Goal: Information Seeking & Learning: Learn about a topic

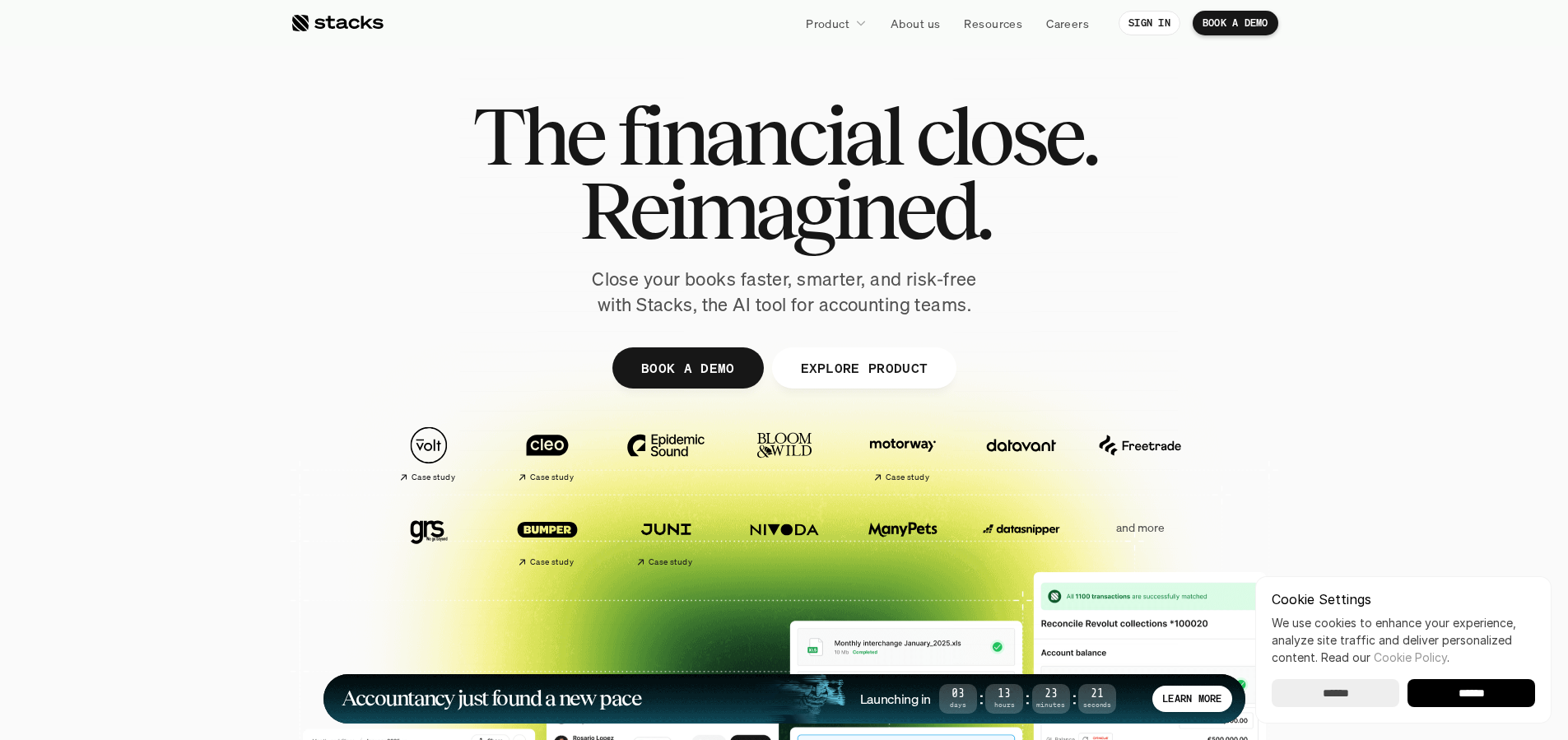
click at [1134, 527] on p "and more" at bounding box center [1140, 527] width 102 height 14
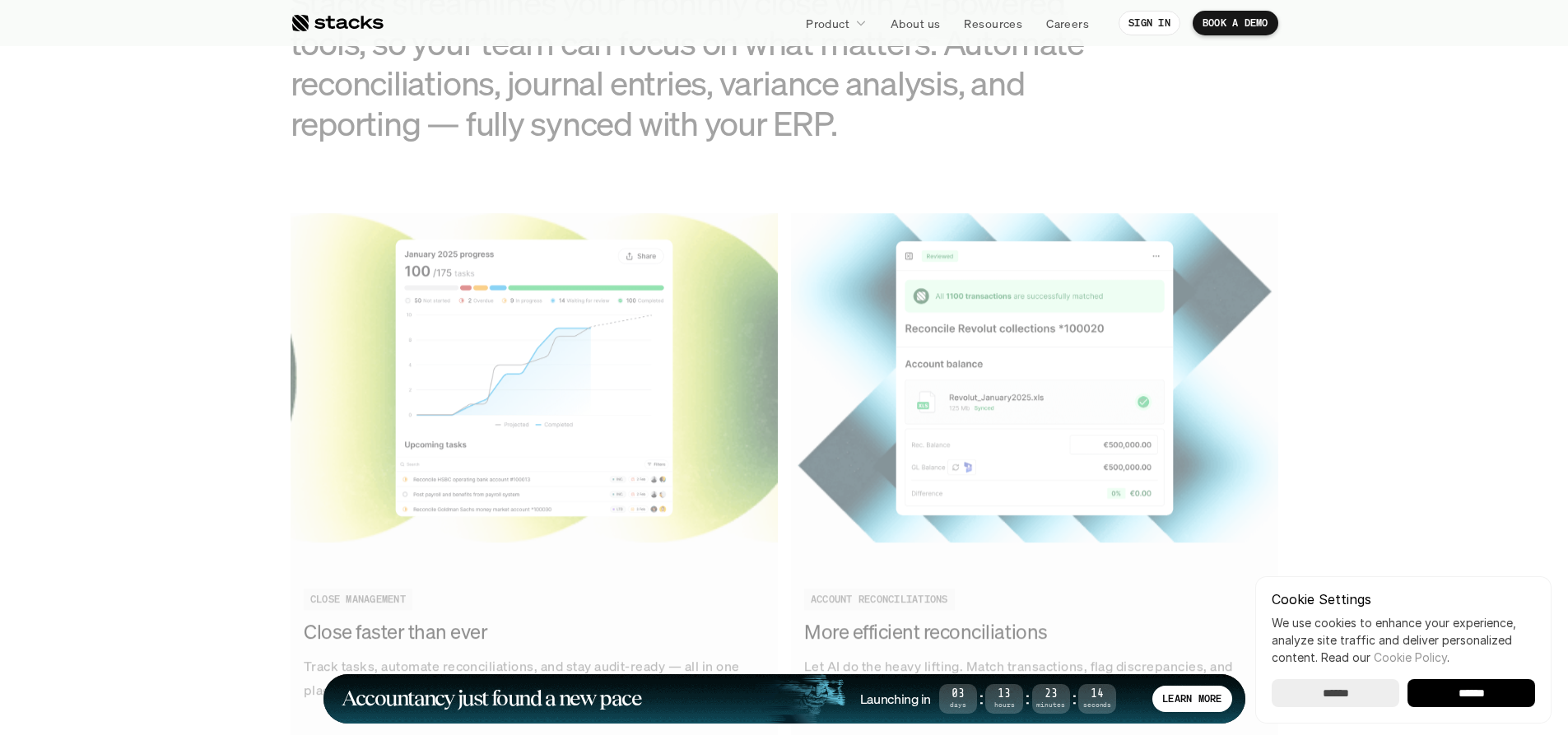
scroll to position [1886, 0]
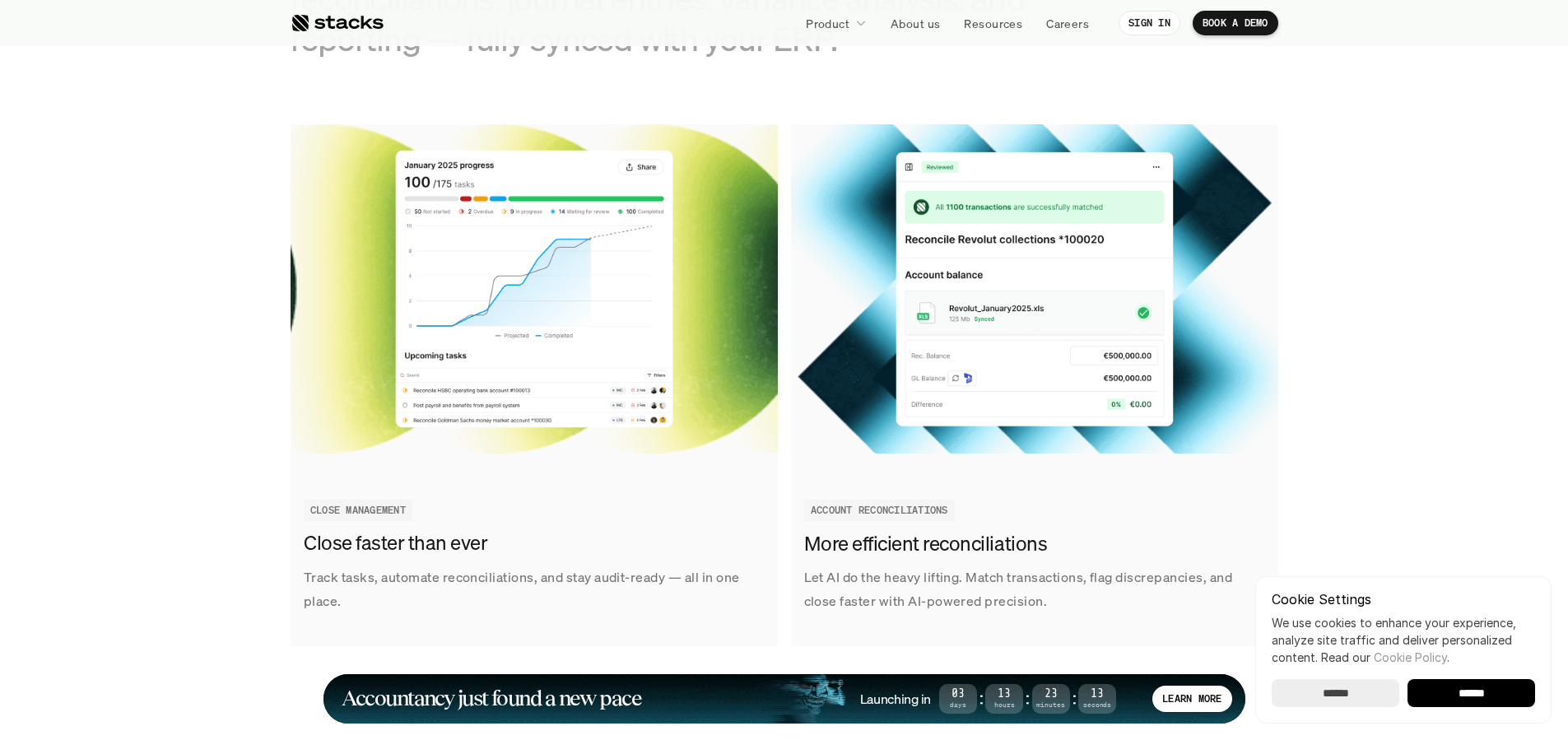
click at [1472, 701] on input "******" at bounding box center [1471, 693] width 128 height 28
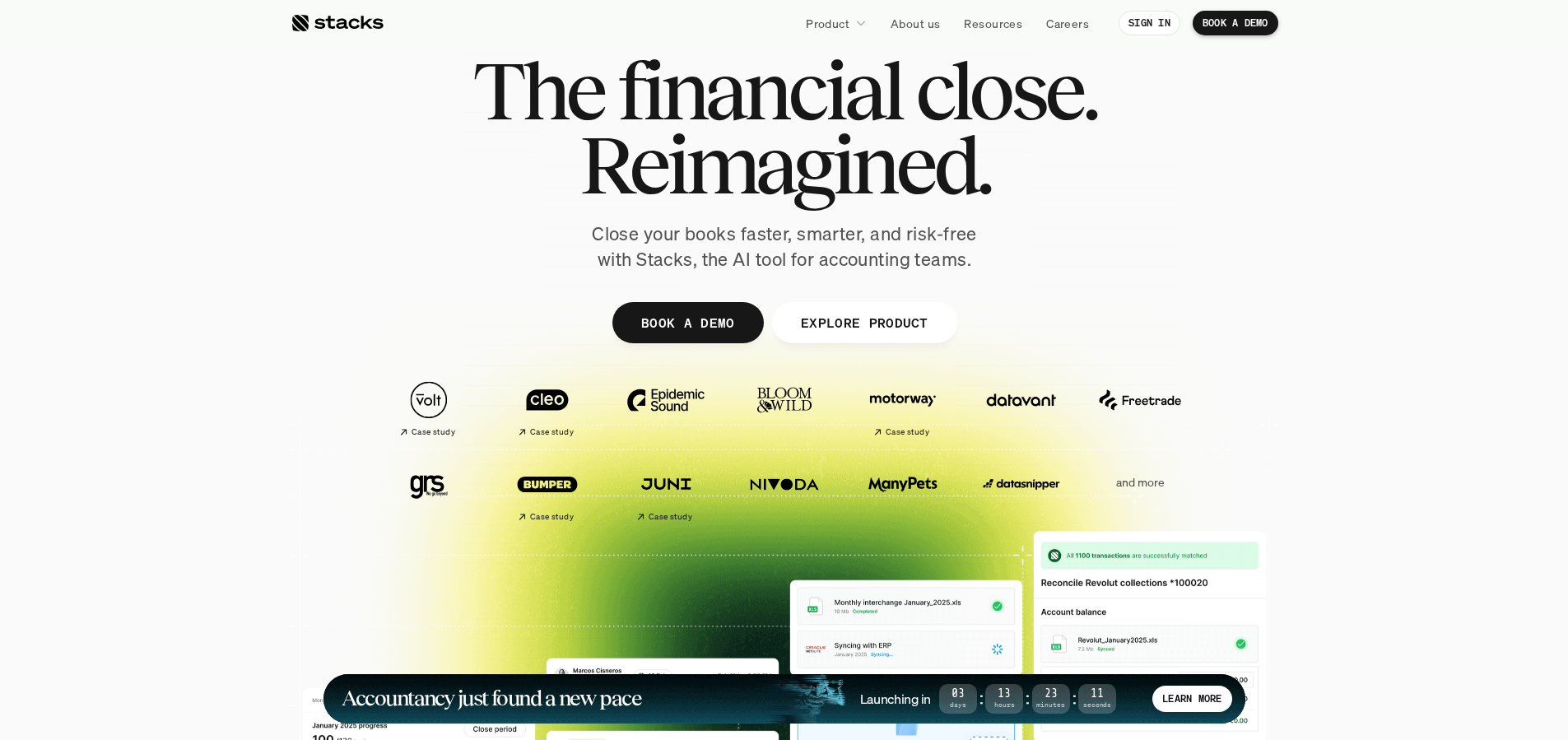
scroll to position [0, 0]
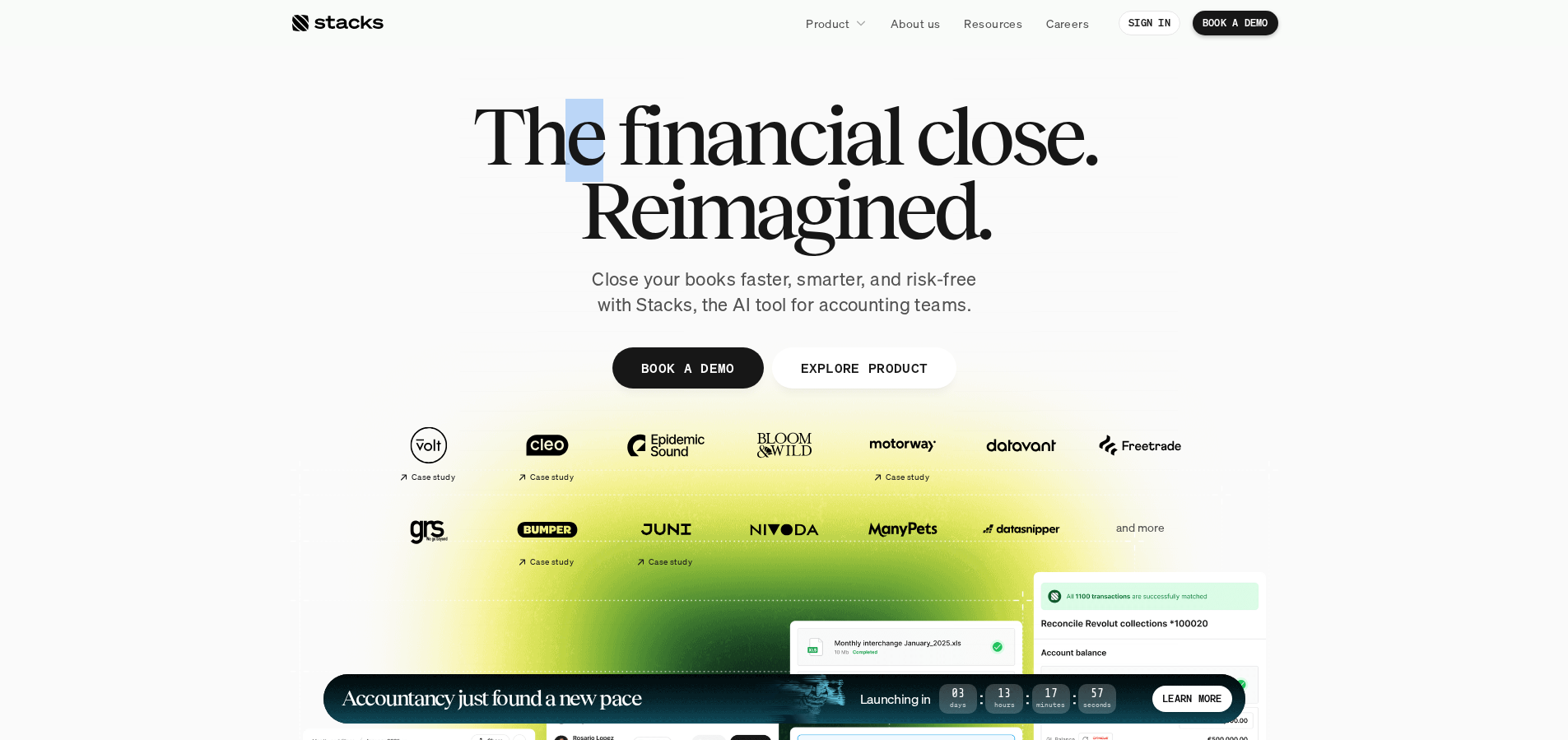
drag, startPoint x: 572, startPoint y: 130, endPoint x: 1036, endPoint y: 275, distance: 486.1
click at [982, 244] on div "The financial close. Reimagined." at bounding box center [784, 172] width 624 height 148
click at [510, 209] on h1 "Reimagined." at bounding box center [784, 210] width 624 height 74
drag, startPoint x: 998, startPoint y: 226, endPoint x: 484, endPoint y: 120, distance: 524.8
click at [484, 120] on div "The financial close. Reimagined." at bounding box center [784, 172] width 624 height 148
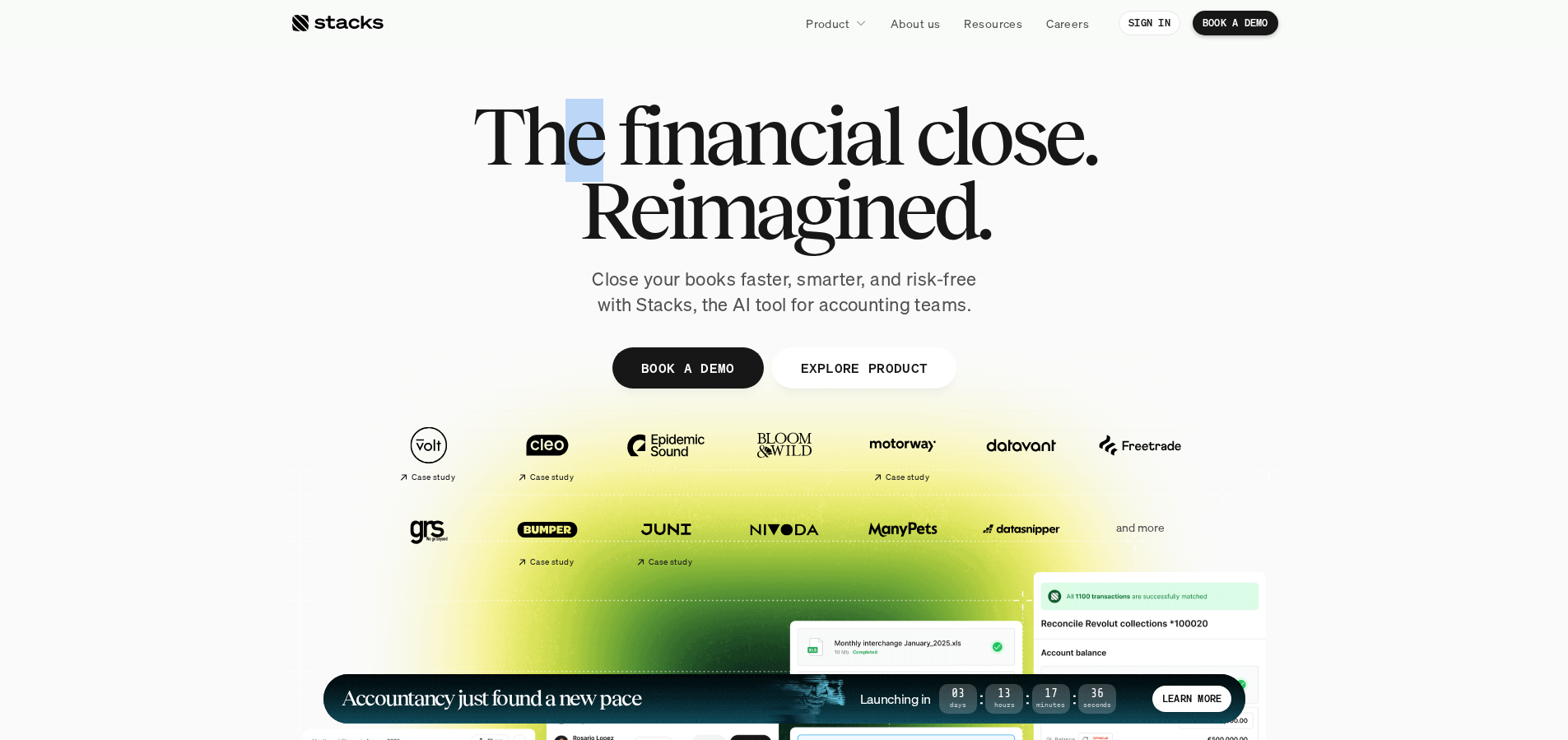
click at [932, 198] on span "Reimagined." at bounding box center [784, 210] width 411 height 74
drag, startPoint x: 988, startPoint y: 210, endPoint x: 460, endPoint y: 123, distance: 535.1
click at [460, 123] on div "The financial close. Reimagined. Close your books faster, smarter, and risk-fre…" at bounding box center [784, 208] width 922 height 219
copy div "The financial close. Reimagined."
